Goal: Task Accomplishment & Management: Manage account settings

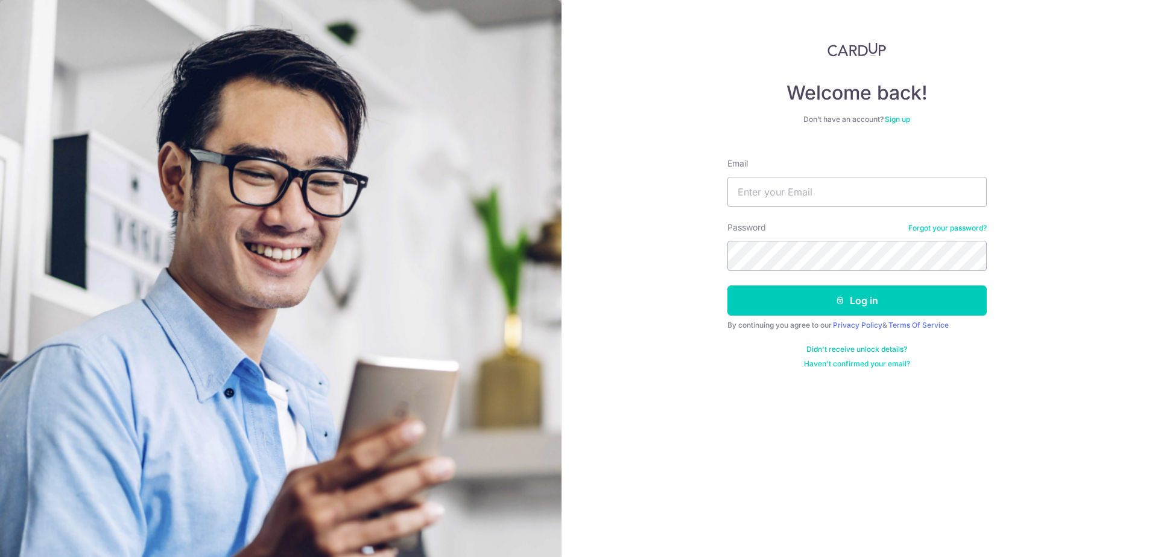
type input "[EMAIL_ADDRESS][DOMAIN_NAME]"
click at [666, 259] on div "Welcome back! Don’t have an account? Sign up Email rennnt@gmail.com Password Fo…" at bounding box center [857, 278] width 591 height 557
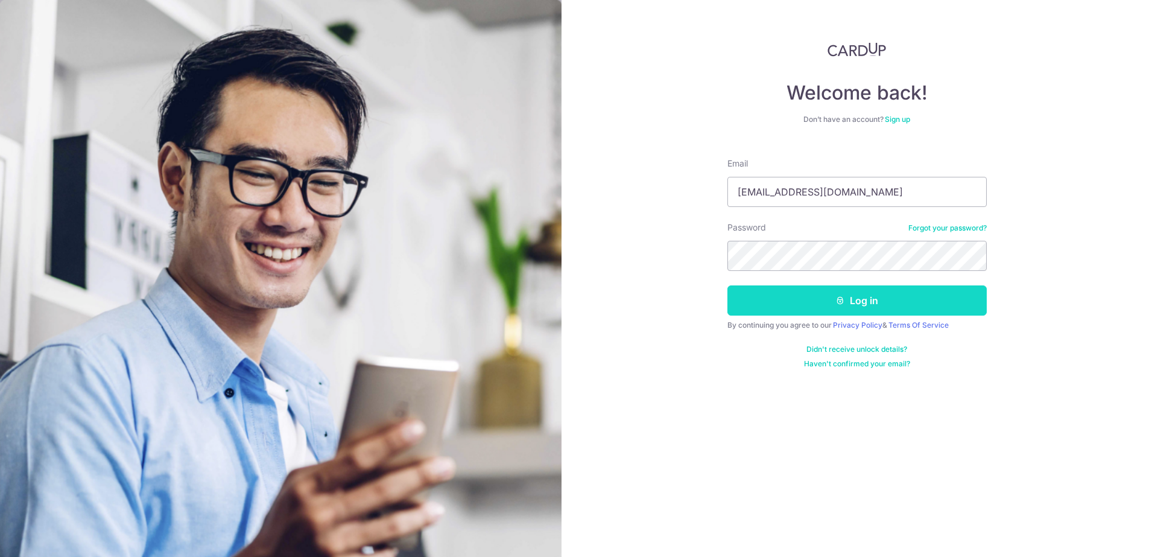
click at [888, 303] on button "Log in" at bounding box center [857, 300] width 259 height 30
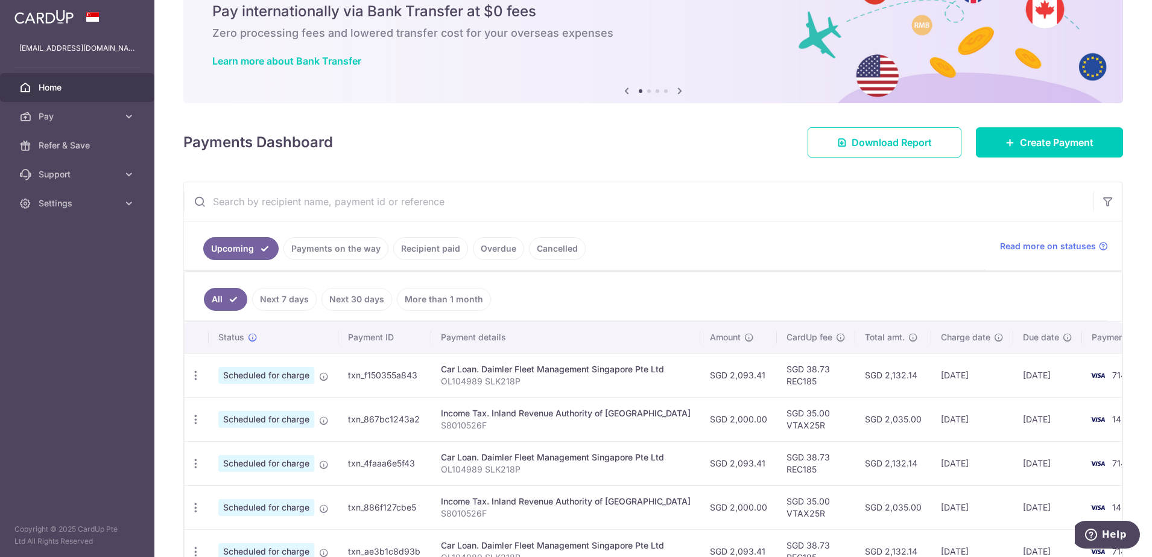
scroll to position [75, 0]
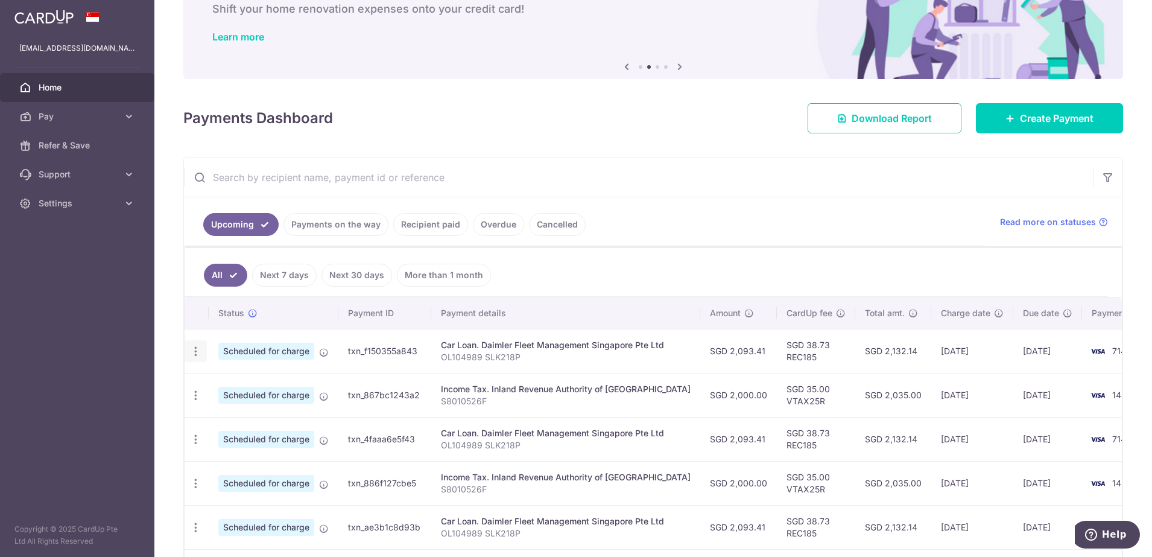
click at [193, 351] on icon "button" at bounding box center [195, 351] width 13 height 13
click at [267, 386] on span "Update payment" at bounding box center [260, 384] width 82 height 14
radio input "true"
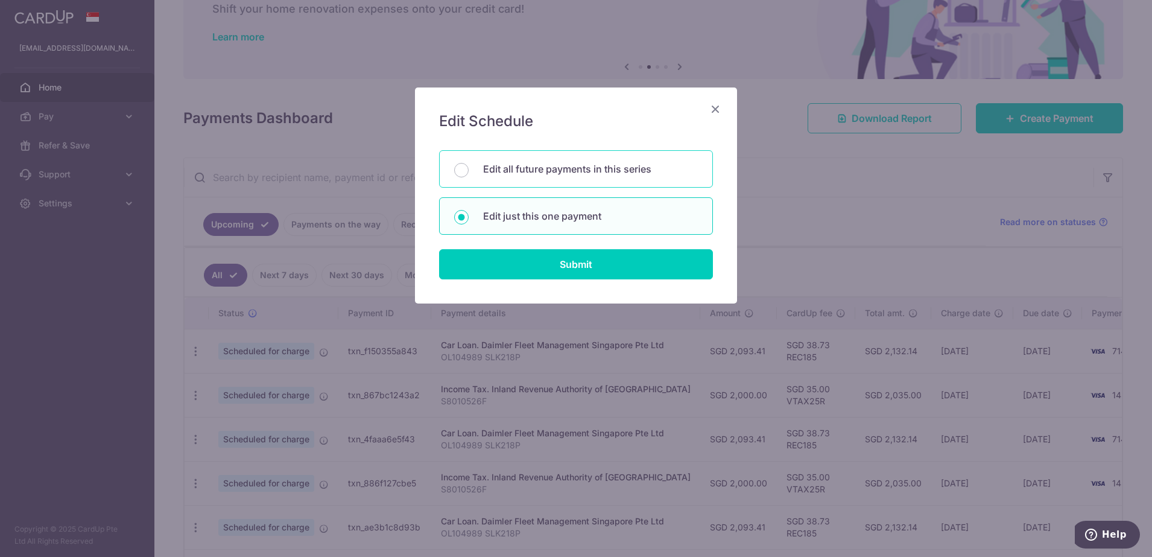
click at [610, 174] on p "Edit all future payments in this series" at bounding box center [590, 169] width 215 height 14
click at [469, 174] on input "Edit all future payments in this series" at bounding box center [461, 170] width 14 height 14
radio input "true"
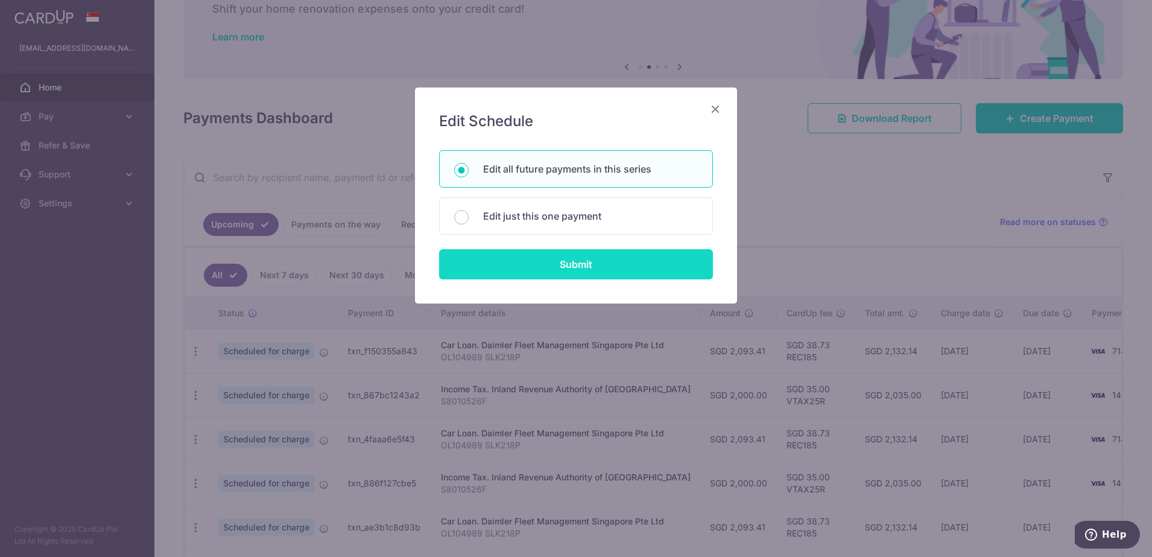
click at [620, 264] on input "Submit" at bounding box center [576, 264] width 274 height 30
radio input "true"
type input "2,093.41"
type input "OL104989 SLK218P"
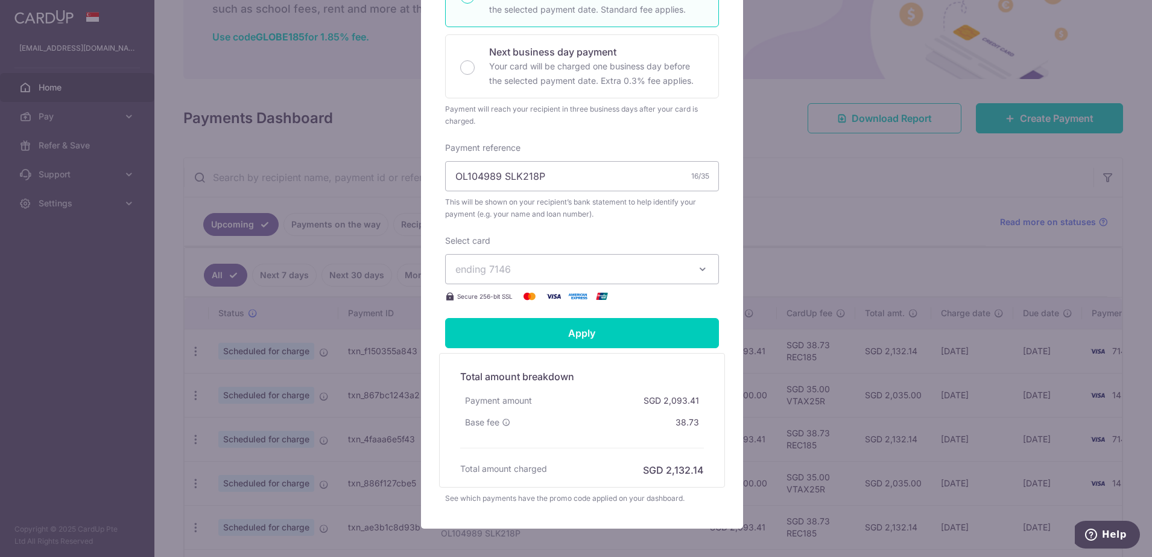
scroll to position [361, 0]
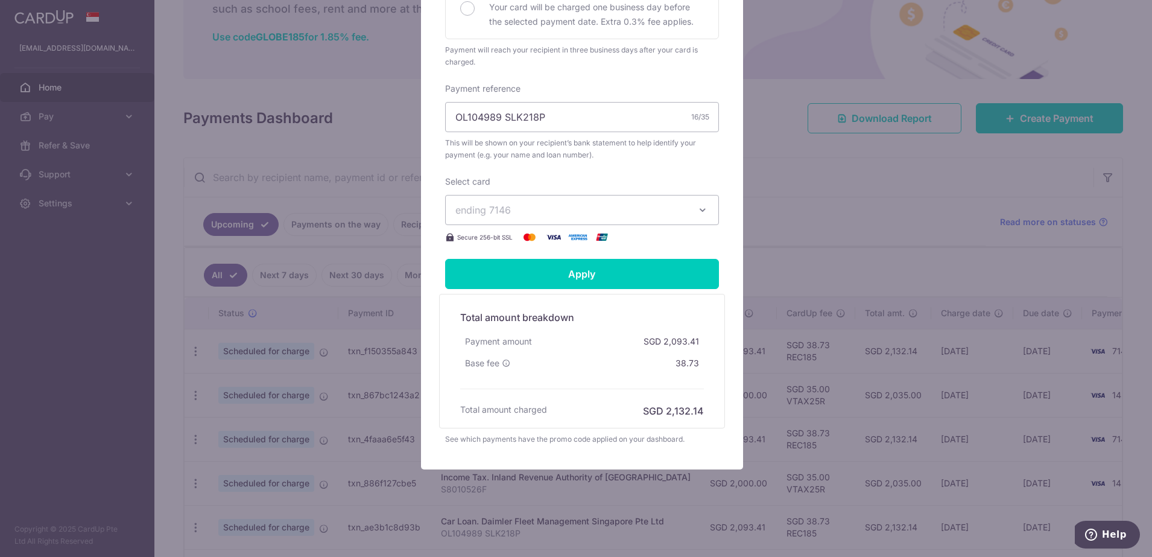
click at [697, 207] on icon "button" at bounding box center [703, 210] width 12 height 12
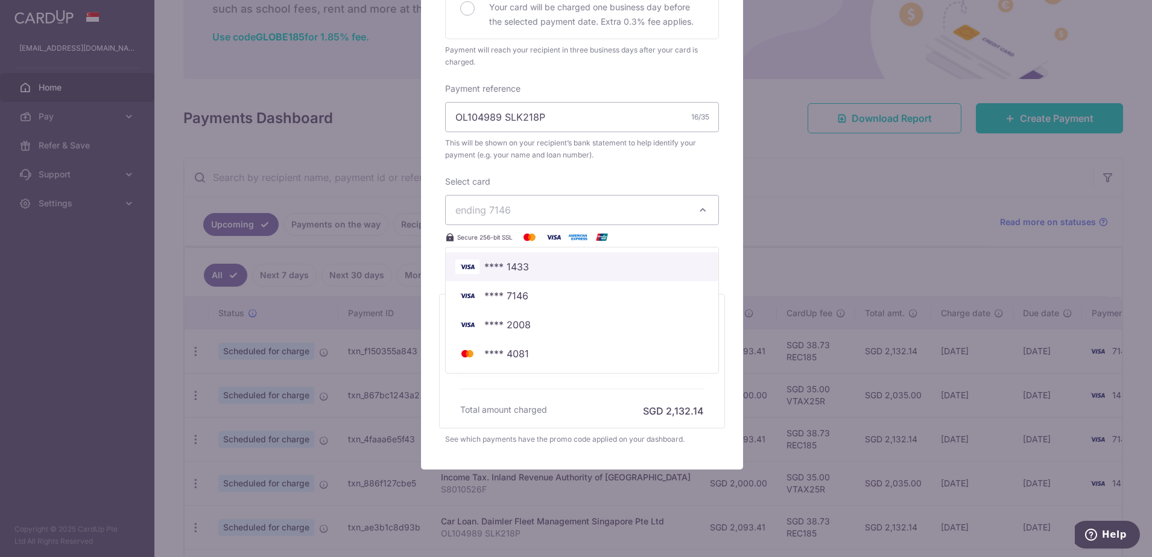
click at [624, 266] on span "**** 1433" at bounding box center [582, 266] width 253 height 14
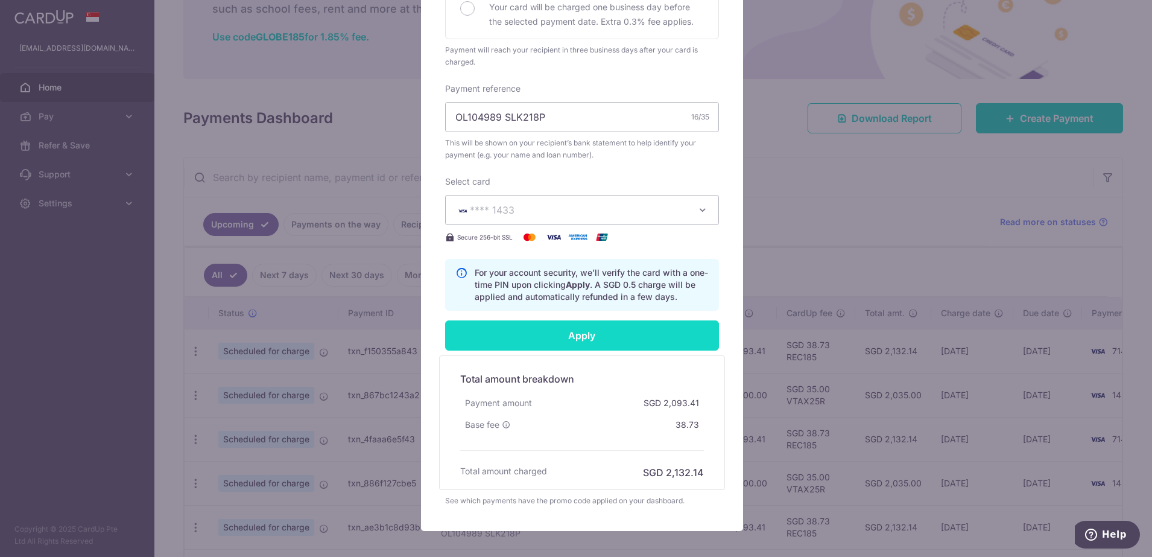
scroll to position [422, 0]
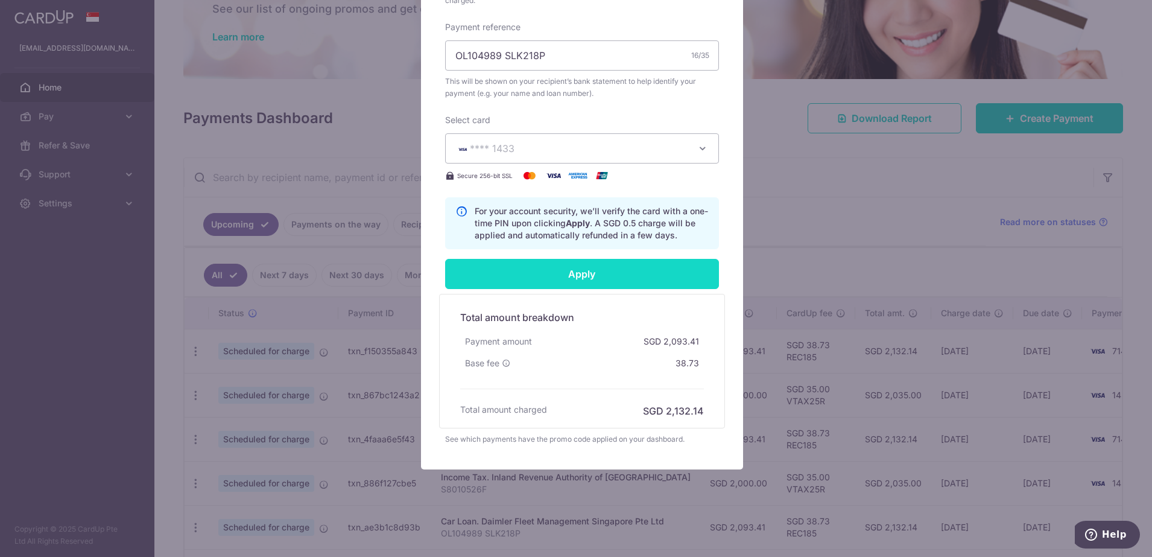
click at [595, 273] on input "Apply" at bounding box center [582, 274] width 274 height 30
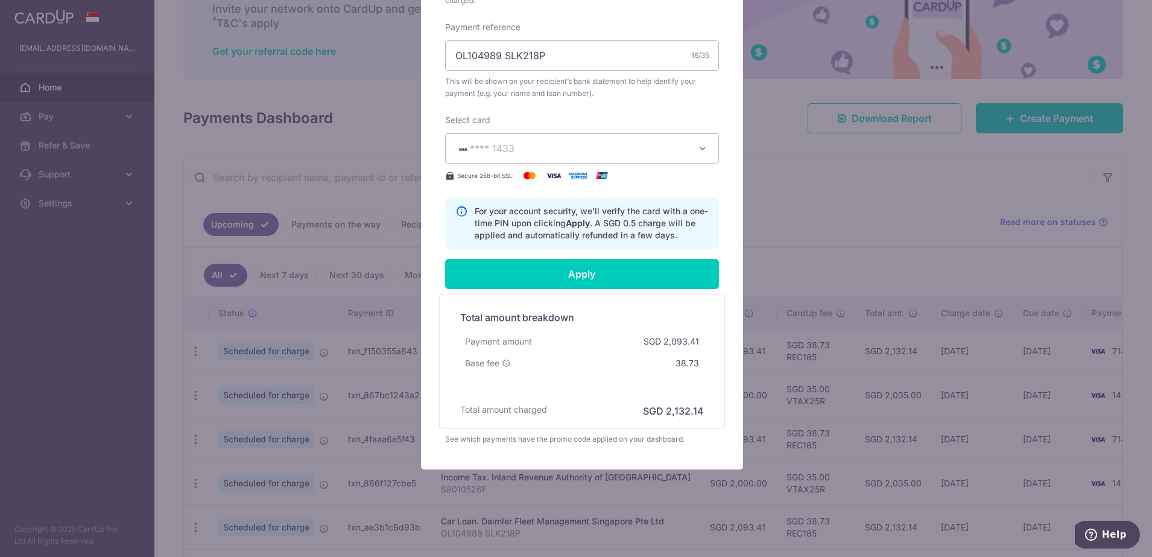
type input "Successfully Applied"
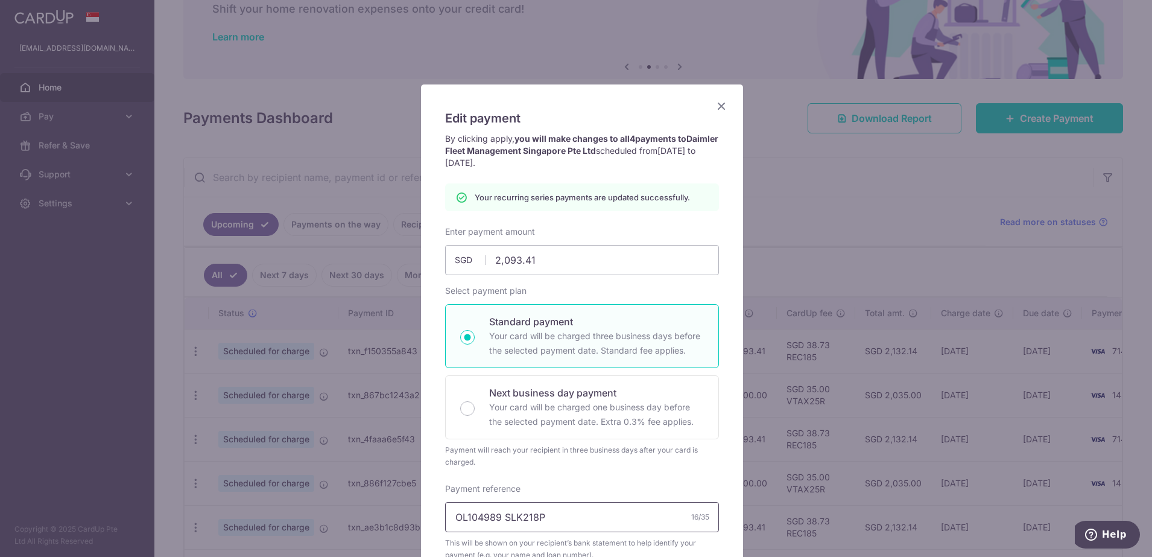
scroll to position [0, 0]
click at [717, 108] on icon "Close" at bounding box center [721, 108] width 14 height 15
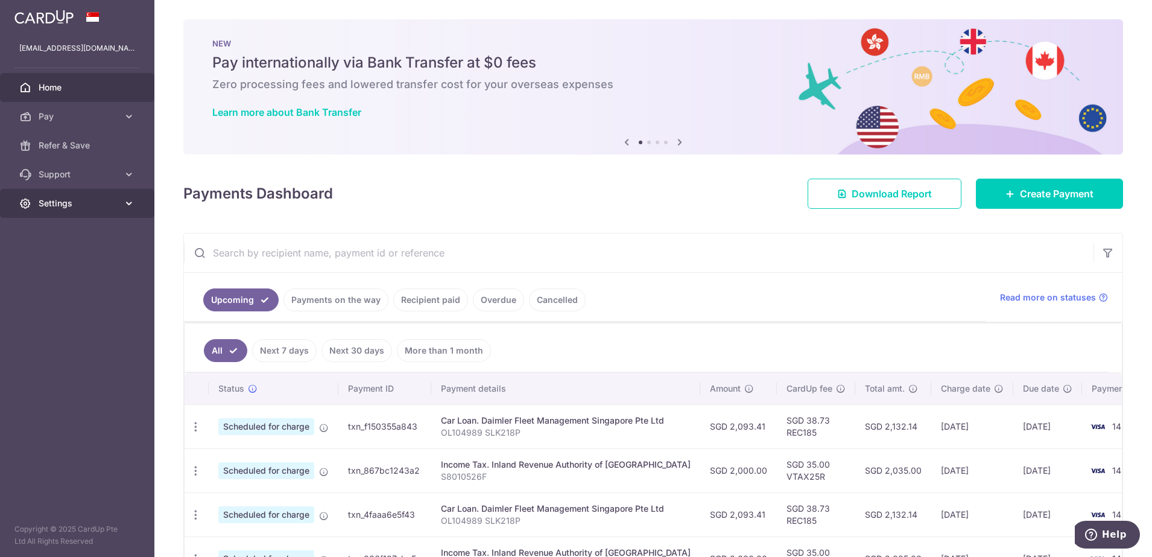
click at [125, 207] on icon at bounding box center [129, 203] width 12 height 12
click at [53, 268] on link "Logout" at bounding box center [77, 261] width 154 height 29
